Goal: Transaction & Acquisition: Book appointment/travel/reservation

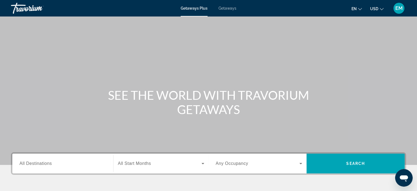
click at [223, 7] on span "Getaways" at bounding box center [228, 8] width 18 height 4
click at [50, 167] on div "Search widget" at bounding box center [62, 164] width 87 height 16
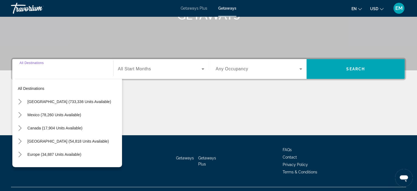
scroll to position [106, 0]
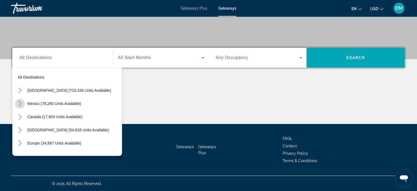
click at [22, 105] on icon "Toggle Mexico (78,260 units available) submenu" at bounding box center [19, 103] width 5 height 5
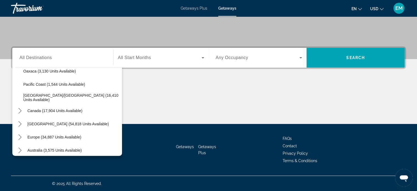
scroll to position [149, 0]
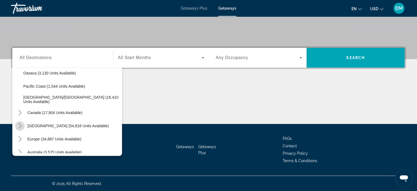
click at [19, 125] on icon "Toggle Caribbean & Atlantic Islands (54,818 units available) submenu" at bounding box center [19, 125] width 5 height 5
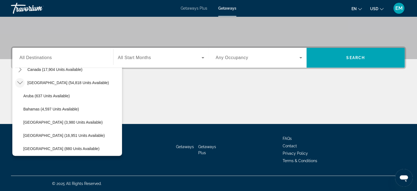
scroll to position [193, 0]
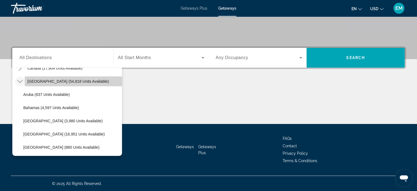
click at [74, 80] on span "[GEOGRAPHIC_DATA] (54,818 units available)" at bounding box center [68, 81] width 82 height 4
type input "**********"
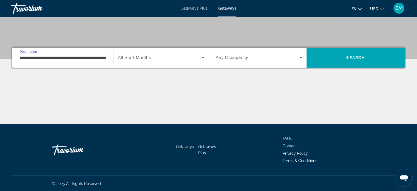
click at [194, 57] on span "Search widget" at bounding box center [160, 57] width 84 height 7
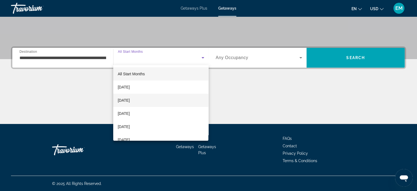
click at [162, 100] on mat-option "[DATE]" at bounding box center [160, 100] width 95 height 13
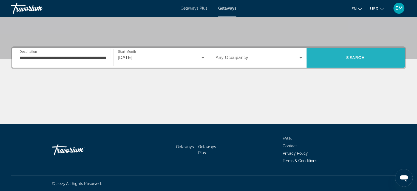
click at [361, 56] on span "Search" at bounding box center [356, 57] width 19 height 4
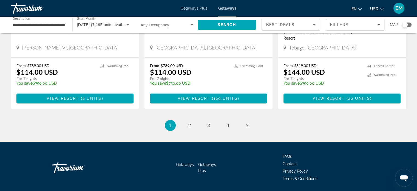
scroll to position [713, 0]
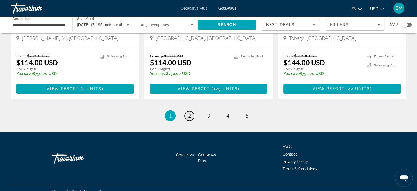
click at [189, 113] on span "2" at bounding box center [189, 116] width 3 height 6
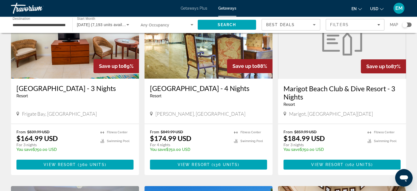
scroll to position [66, 0]
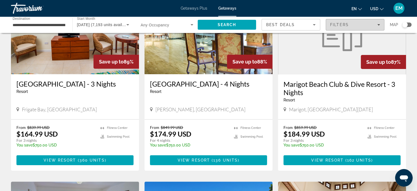
click at [379, 23] on div "Filters" at bounding box center [355, 25] width 50 height 4
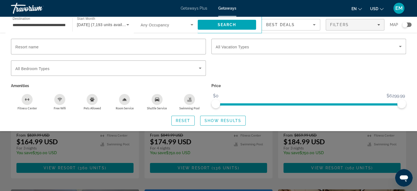
scroll to position [56, 0]
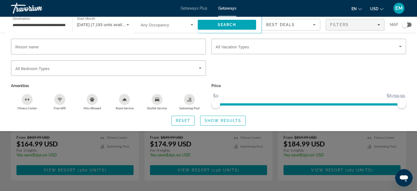
click at [141, 151] on div "Search widget" at bounding box center [208, 136] width 417 height 108
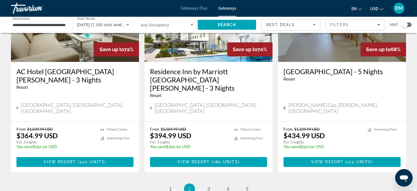
scroll to position [682, 0]
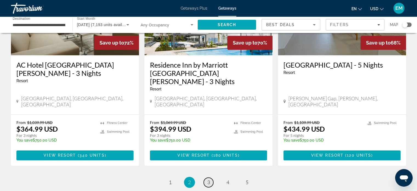
click at [209, 179] on span "3" at bounding box center [208, 182] width 3 height 6
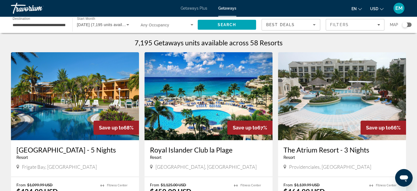
click at [209, 147] on h3 "Royal Islander Club la Plage" at bounding box center [208, 149] width 117 height 8
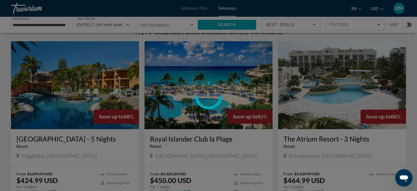
scroll to position [22, 0]
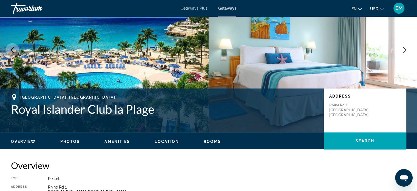
scroll to position [37, 0]
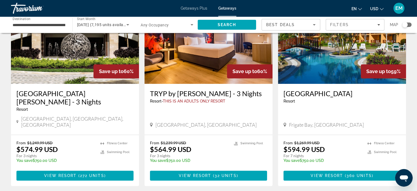
scroll to position [439, 0]
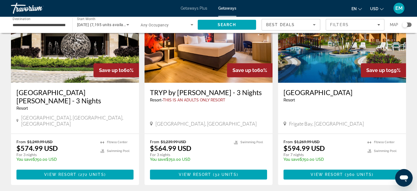
click at [347, 76] on img "Main content" at bounding box center [342, 39] width 128 height 88
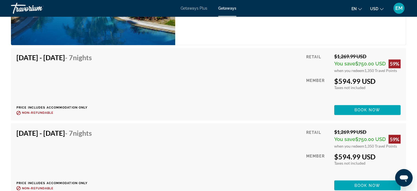
scroll to position [922, 0]
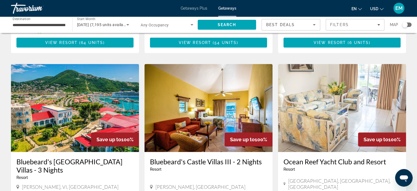
scroll to position [201, 0]
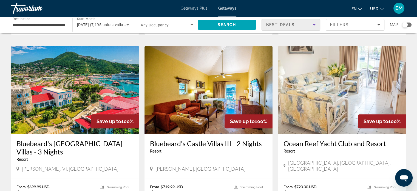
click at [315, 24] on icon "Sort by" at bounding box center [314, 24] width 3 height 1
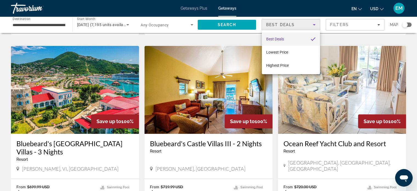
click at [315, 24] on div at bounding box center [208, 95] width 417 height 191
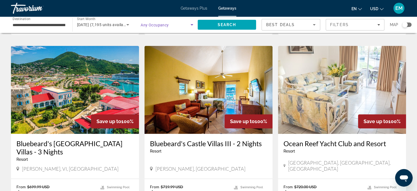
click at [193, 23] on icon "Search widget" at bounding box center [192, 24] width 7 height 7
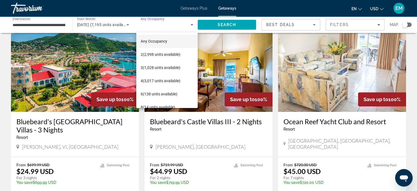
scroll to position [234, 0]
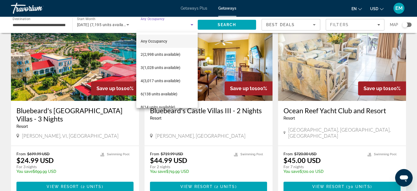
click at [192, 24] on div at bounding box center [208, 95] width 417 height 191
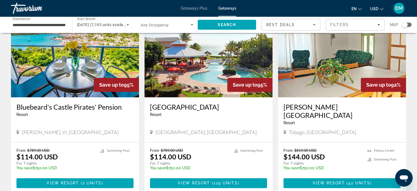
scroll to position [623, 0]
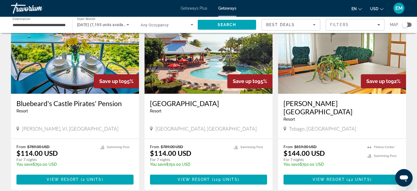
click at [409, 24] on div "Search widget" at bounding box center [407, 25] width 9 height 4
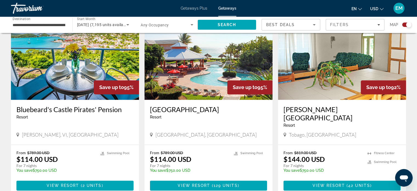
scroll to position [788, 0]
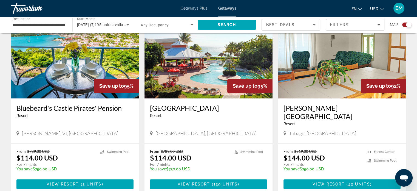
click at [223, 73] on img "Main content" at bounding box center [209, 54] width 128 height 88
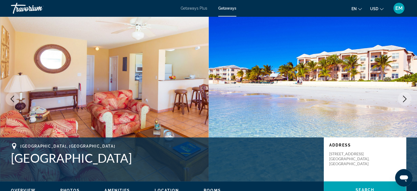
click at [405, 98] on icon "Next image" at bounding box center [405, 99] width 7 height 7
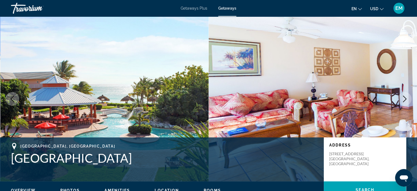
click at [405, 98] on icon "Next image" at bounding box center [405, 99] width 7 height 7
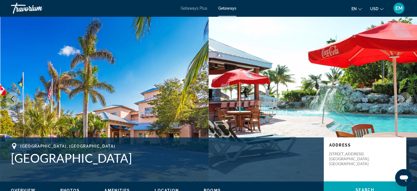
click at [405, 98] on icon "Next image" at bounding box center [405, 99] width 7 height 7
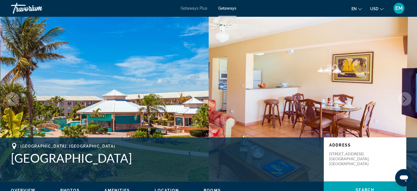
click at [405, 98] on icon "Next image" at bounding box center [405, 99] width 7 height 7
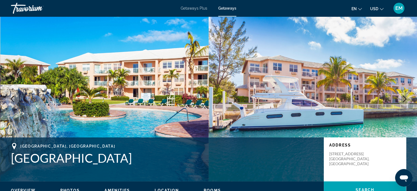
click at [405, 98] on icon "Next image" at bounding box center [405, 99] width 7 height 7
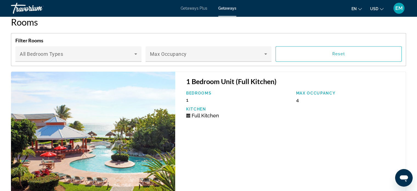
scroll to position [867, 0]
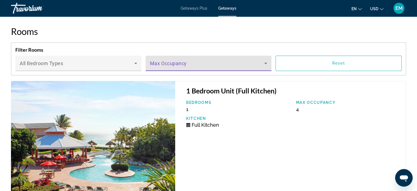
click at [266, 66] on icon "Main content" at bounding box center [266, 63] width 7 height 7
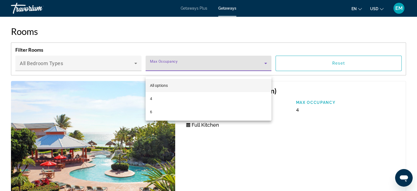
click at [266, 69] on div at bounding box center [208, 95] width 417 height 191
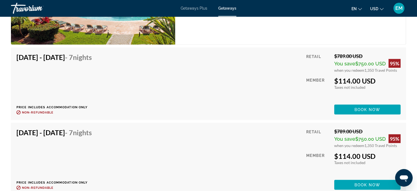
scroll to position [1033, 0]
